Goal: Find specific page/section: Find specific page/section

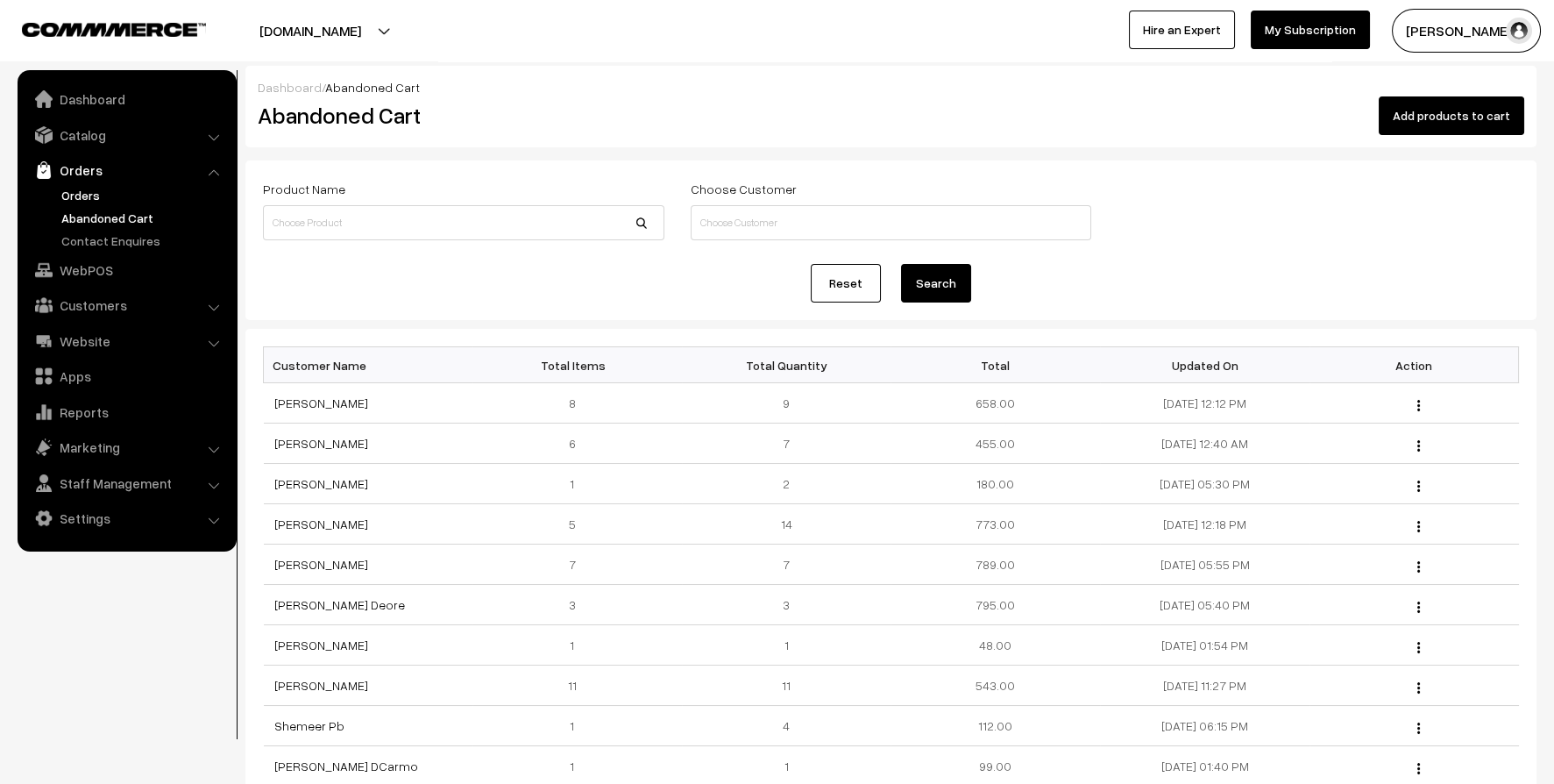
click at [80, 198] on link "Orders" at bounding box center [143, 194] width 173 height 18
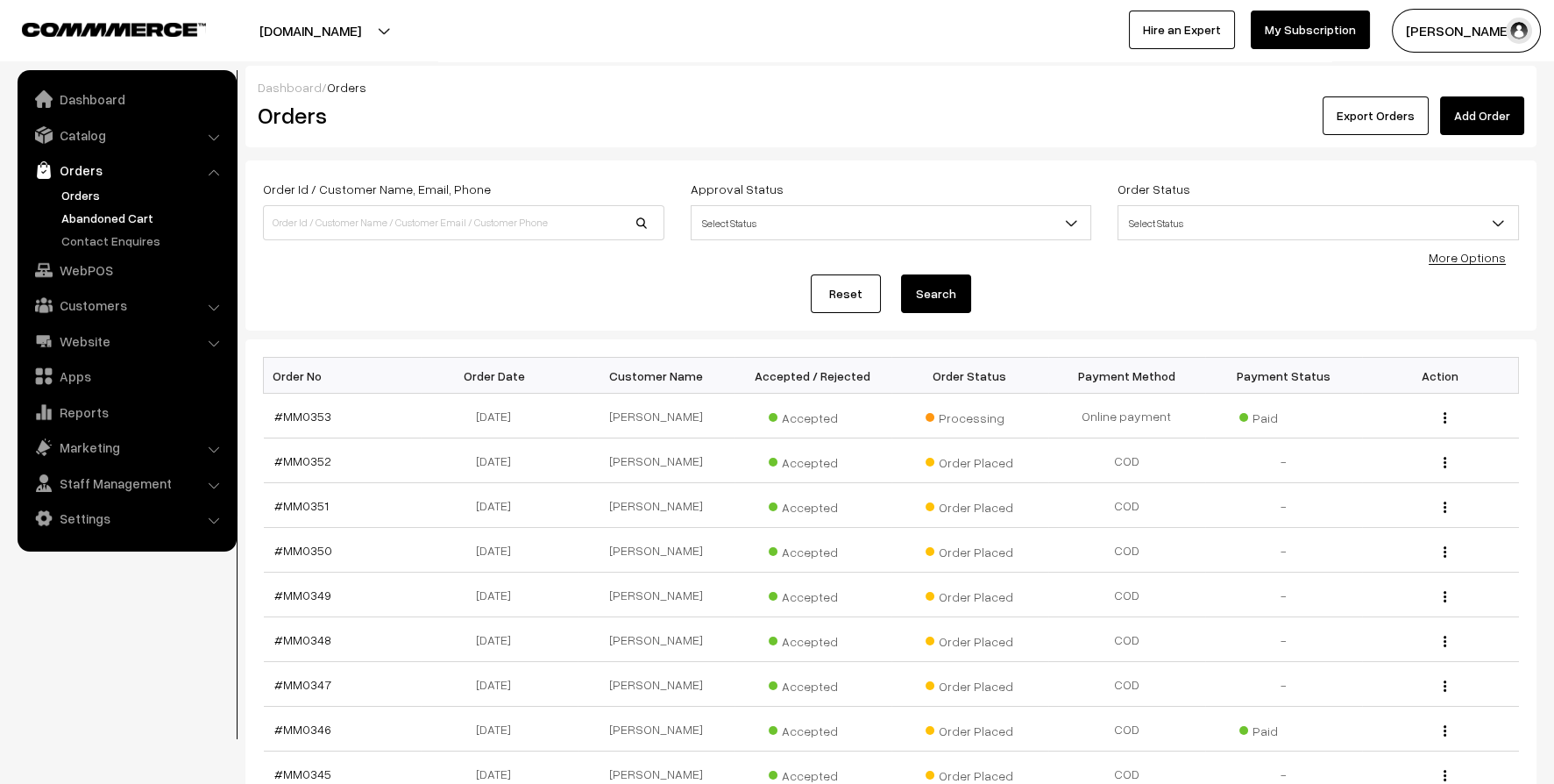
click at [81, 216] on link "Abandoned Cart" at bounding box center [143, 217] width 173 height 18
